Goal: Task Accomplishment & Management: Manage account settings

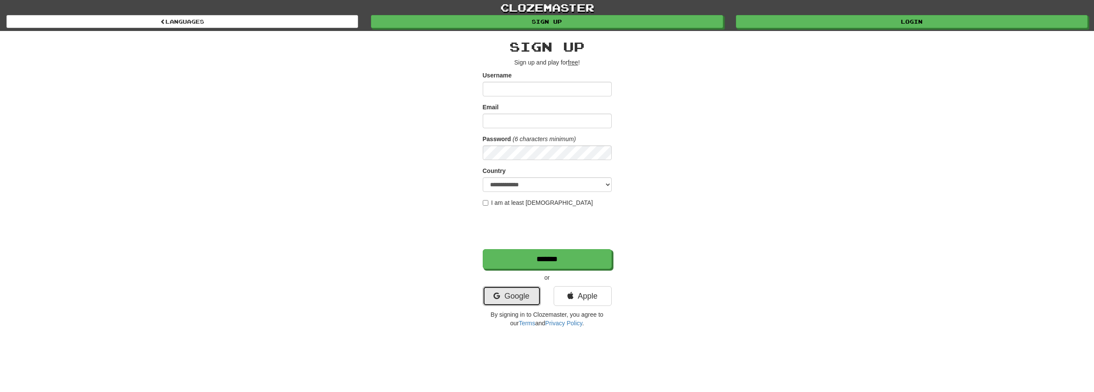
click at [503, 297] on link "Google" at bounding box center [512, 296] width 58 height 20
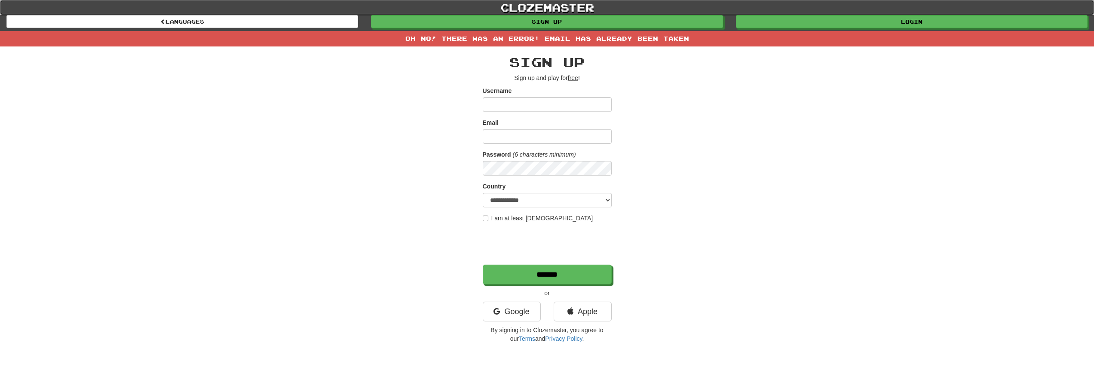
click at [815, 13] on link "clozemaster" at bounding box center [547, 7] width 1094 height 15
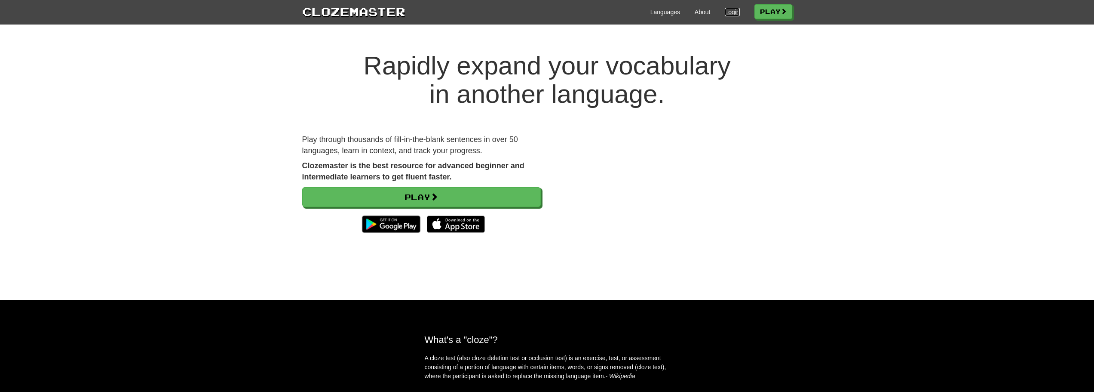
click at [725, 12] on link "Login" at bounding box center [732, 12] width 15 height 9
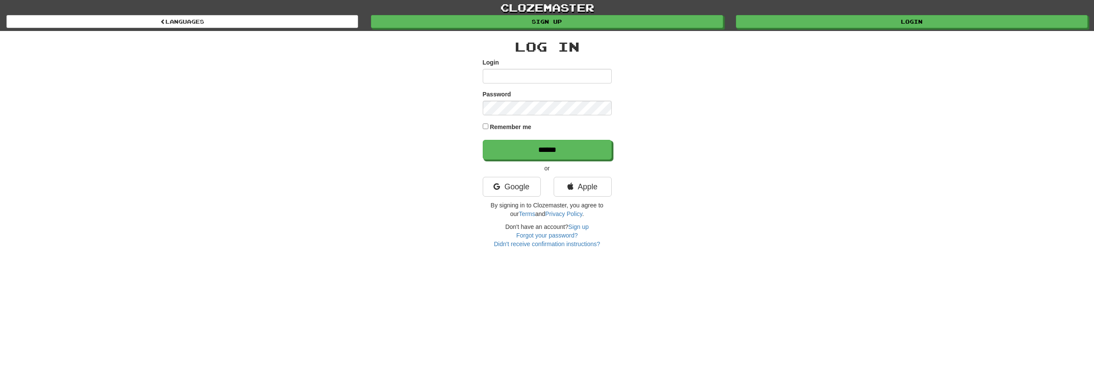
click at [414, 196] on div "Log In Login Password Remember me ****** or Google Apple By signing in to Cloze…" at bounding box center [547, 139] width 503 height 217
click at [525, 80] on input "Login" at bounding box center [547, 76] width 129 height 15
type input "**********"
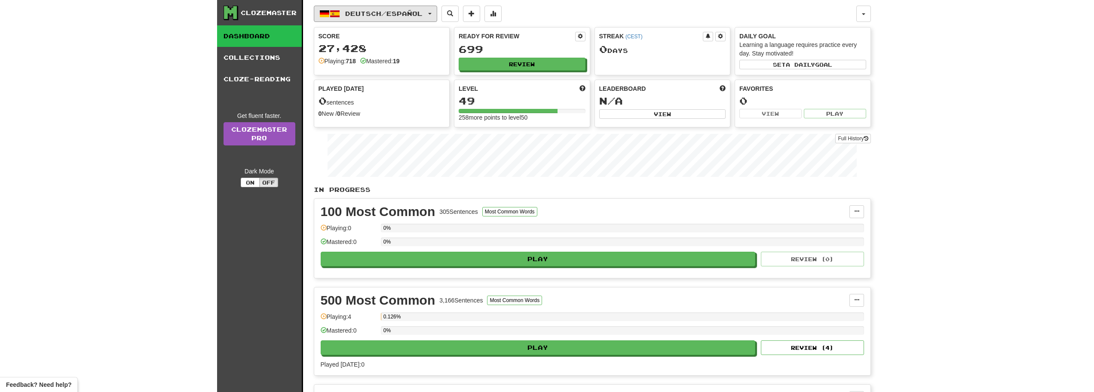
click at [370, 6] on button "Deutsch / Español" at bounding box center [375, 14] width 123 height 16
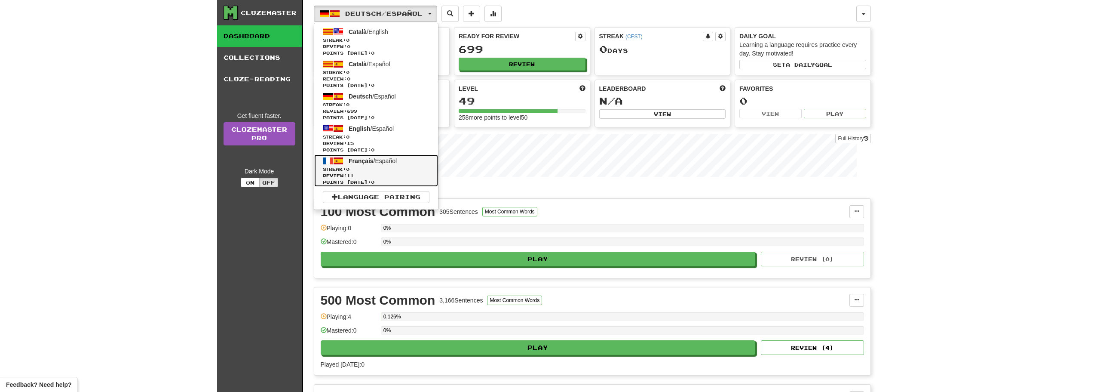
click at [378, 173] on span "Review: 11" at bounding box center [376, 175] width 107 height 6
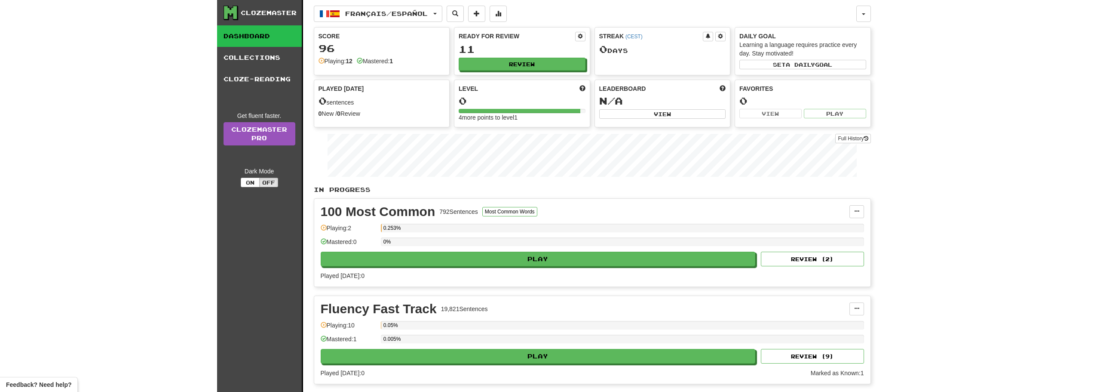
click at [249, 55] on link "Collections" at bounding box center [259, 57] width 85 height 21
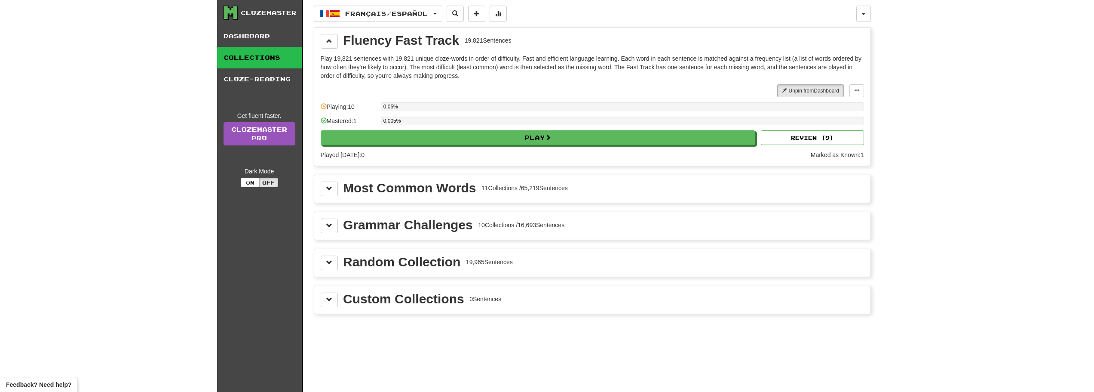
click at [350, 301] on div "Custom Collections" at bounding box center [403, 298] width 121 height 13
click at [327, 303] on button at bounding box center [329, 299] width 17 height 15
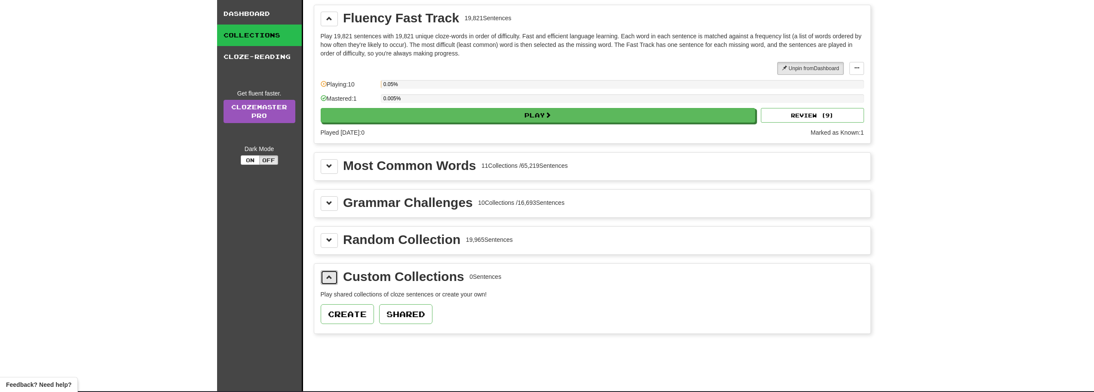
scroll to position [43, 0]
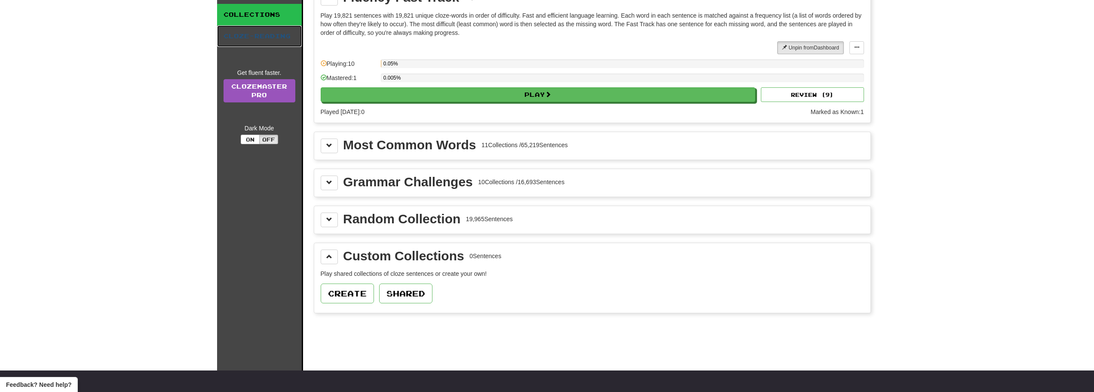
click at [246, 34] on link "Cloze-Reading" at bounding box center [259, 35] width 85 height 21
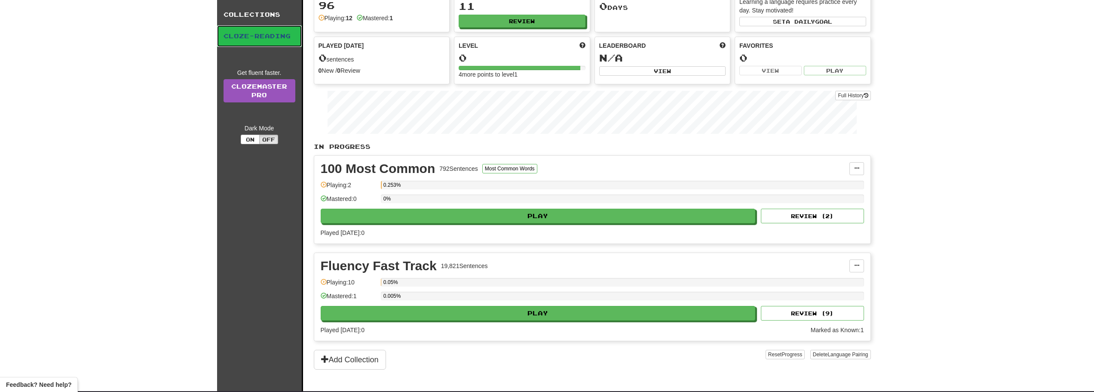
scroll to position [0, 0]
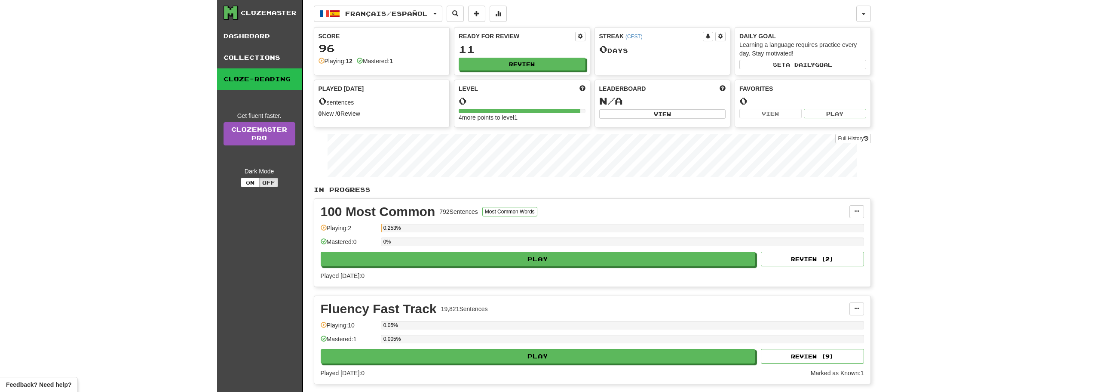
click at [241, 57] on link "Collections" at bounding box center [259, 57] width 85 height 21
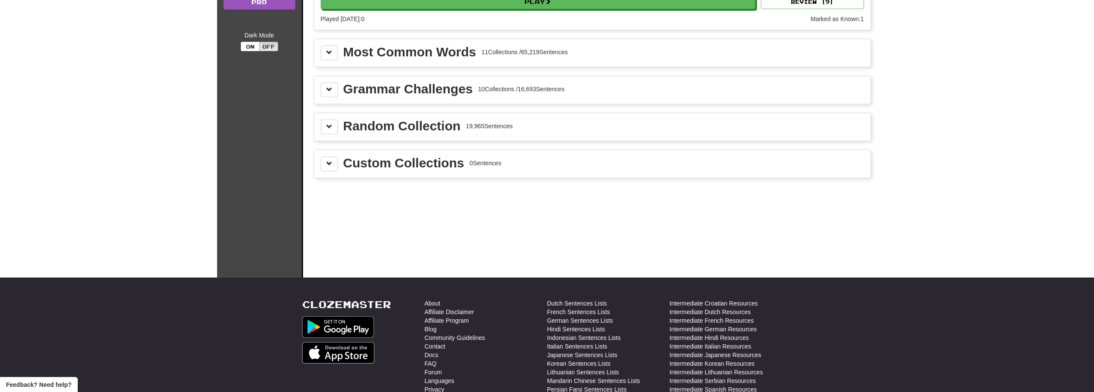
scroll to position [172, 0]
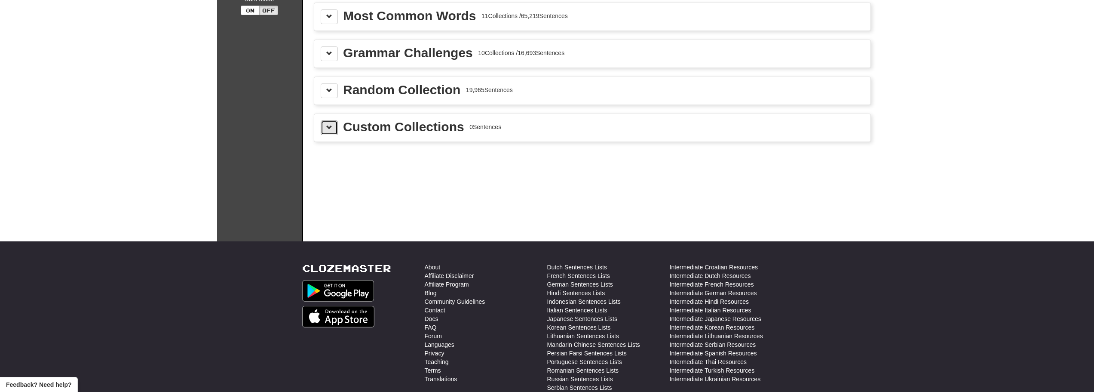
click at [325, 126] on button at bounding box center [329, 127] width 17 height 15
click at [350, 162] on button "Create" at bounding box center [347, 164] width 53 height 20
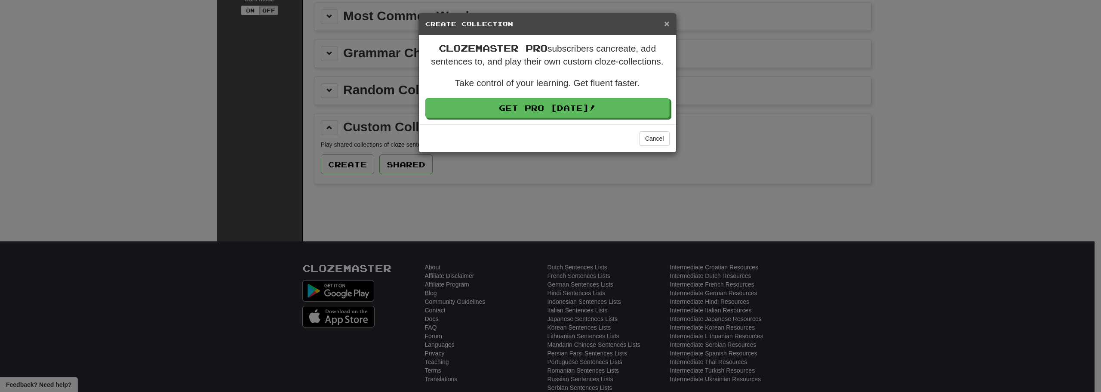
click at [669, 22] on span "×" at bounding box center [666, 23] width 5 height 10
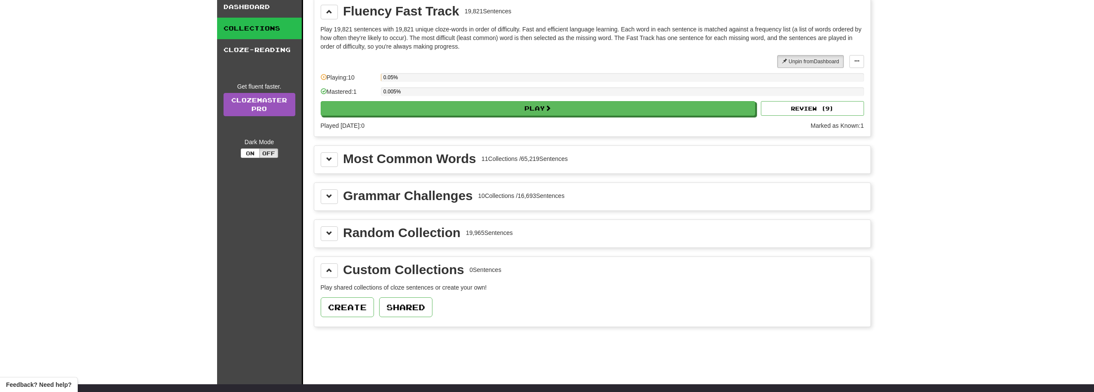
scroll to position [43, 0]
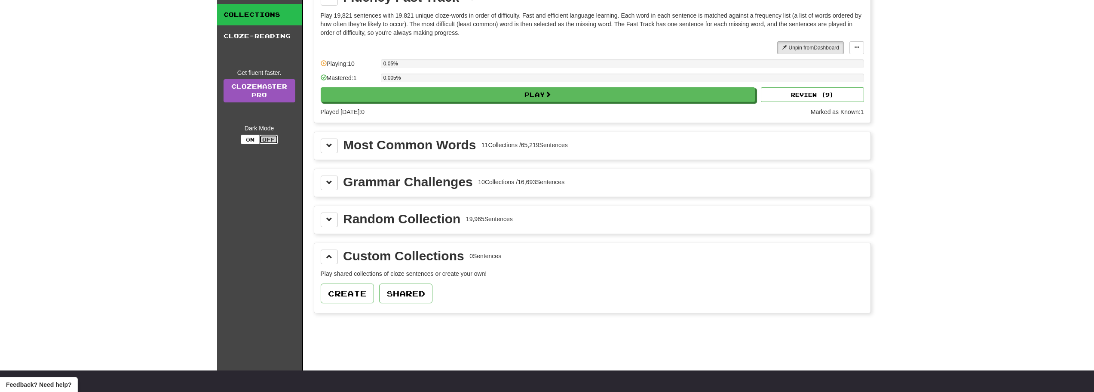
click at [261, 139] on button "Off" at bounding box center [268, 139] width 19 height 9
click at [254, 144] on button "On" at bounding box center [250, 139] width 19 height 9
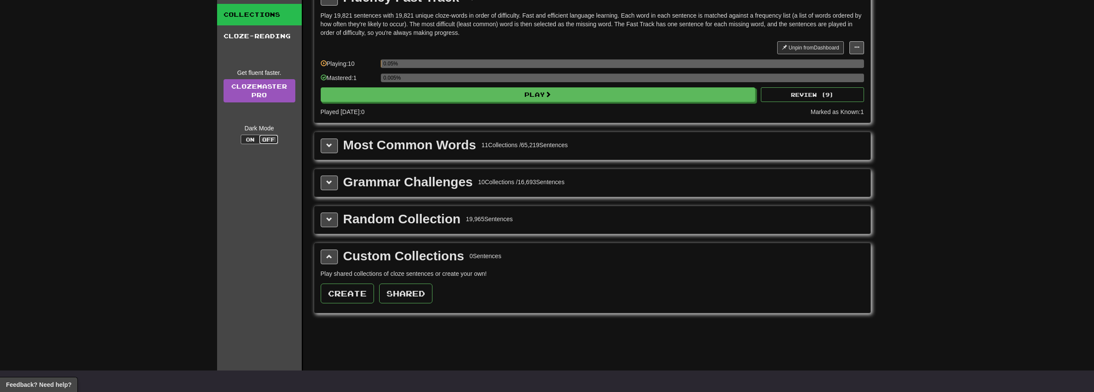
click at [267, 137] on button "Off" at bounding box center [268, 139] width 19 height 9
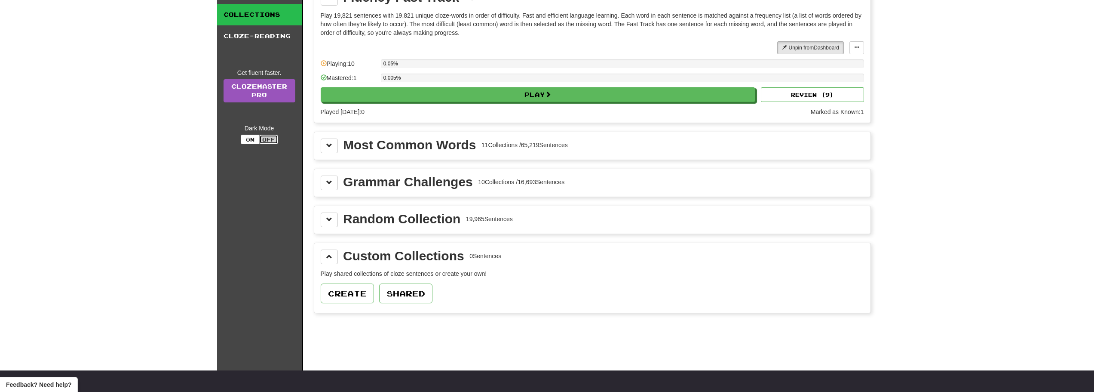
scroll to position [0, 0]
